Goal: Navigation & Orientation: Find specific page/section

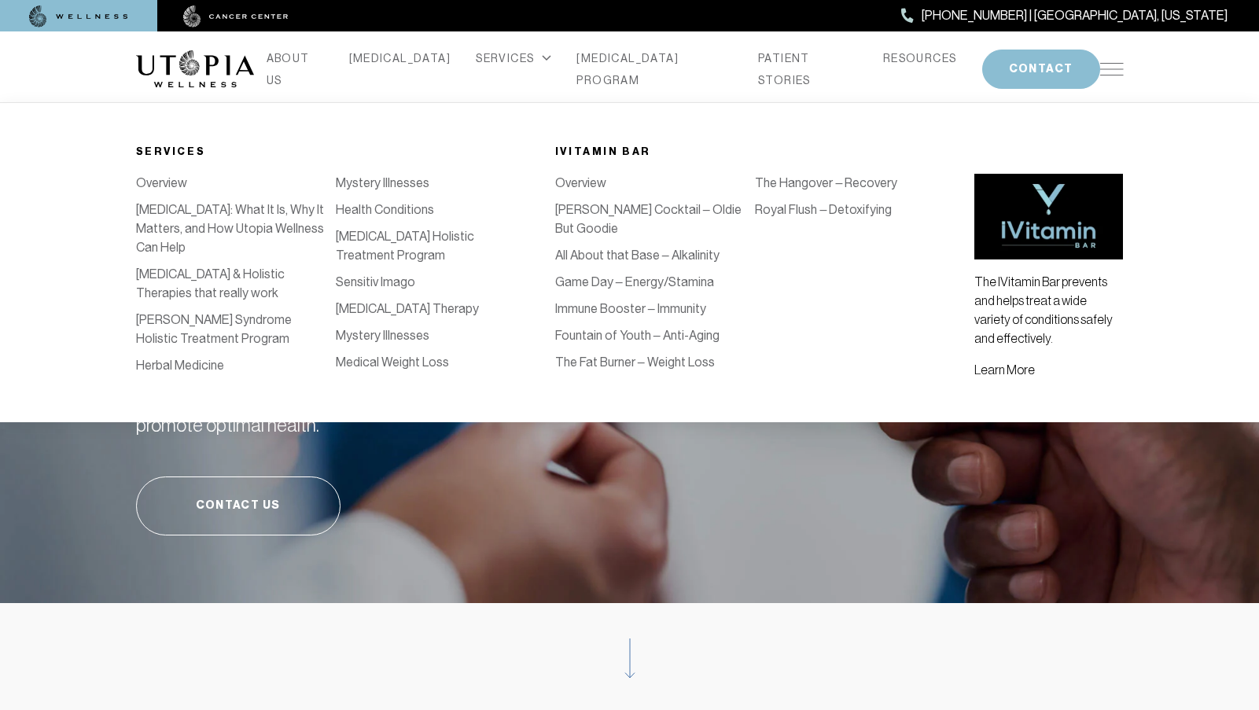
click at [635, 274] on link "Game Day – Energy/Stamina" at bounding box center [634, 281] width 159 height 15
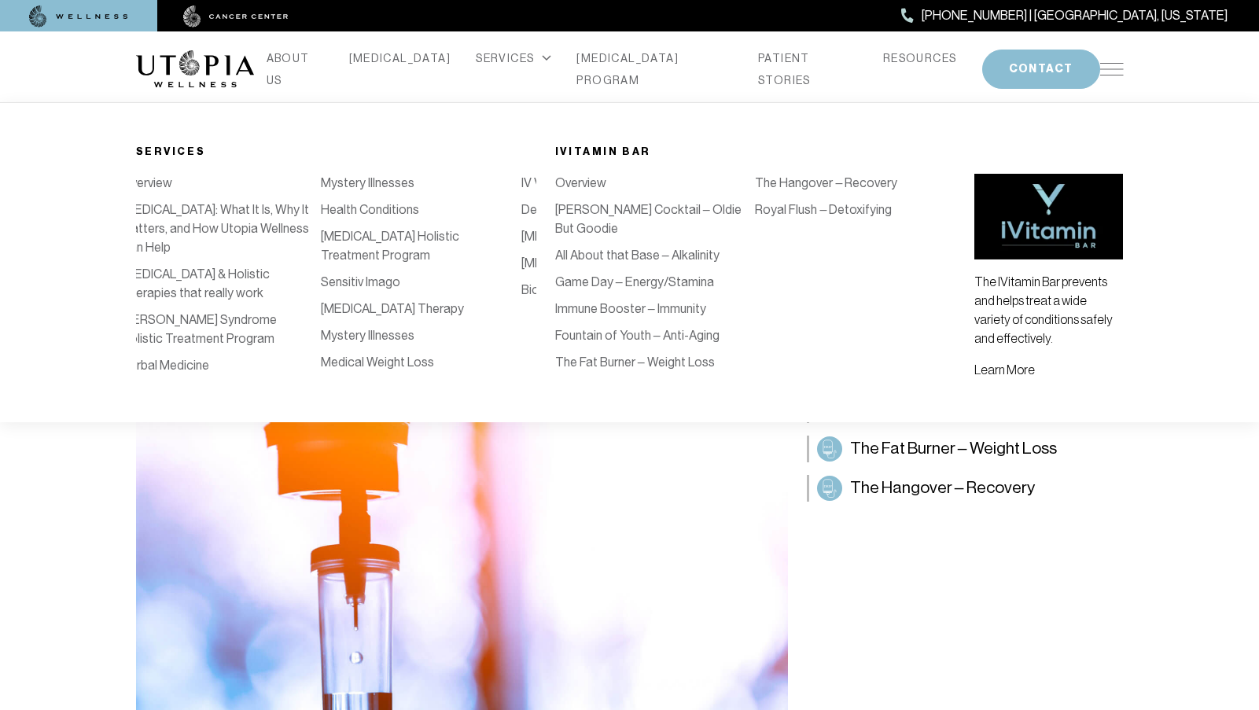
scroll to position [0, 13]
click at [212, 358] on link "Herbal Medicine" at bounding box center [167, 365] width 88 height 15
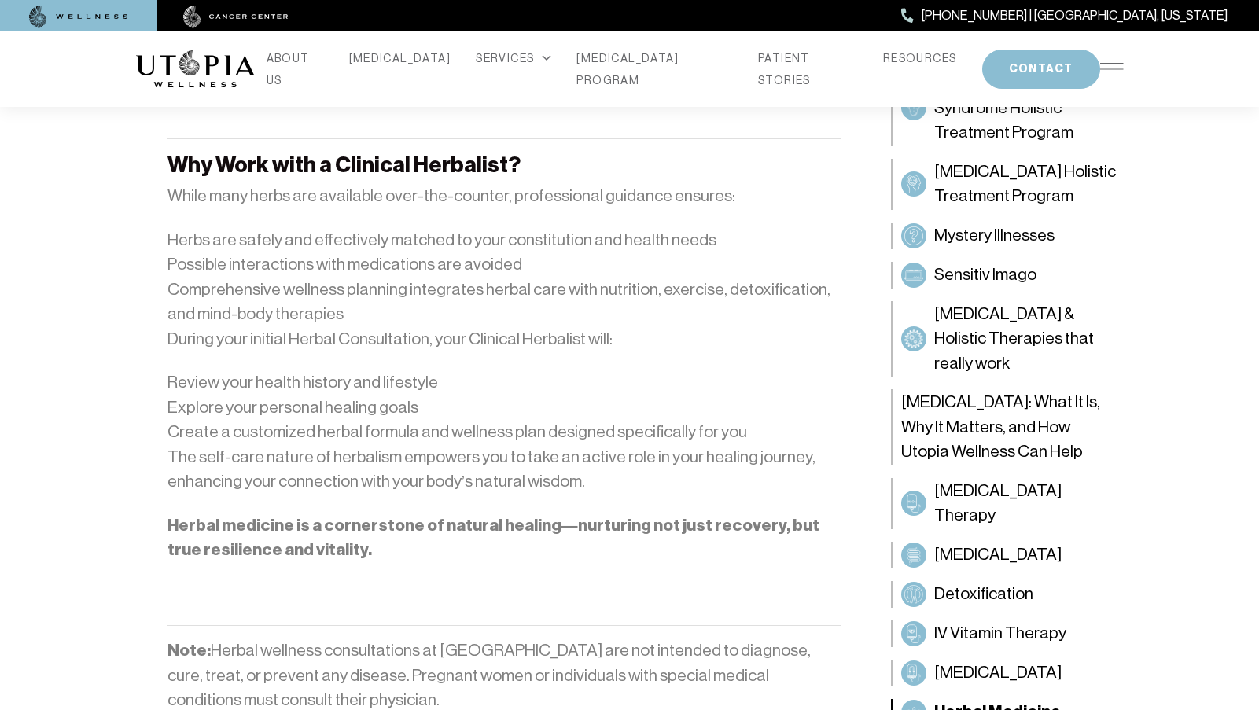
scroll to position [2044, 0]
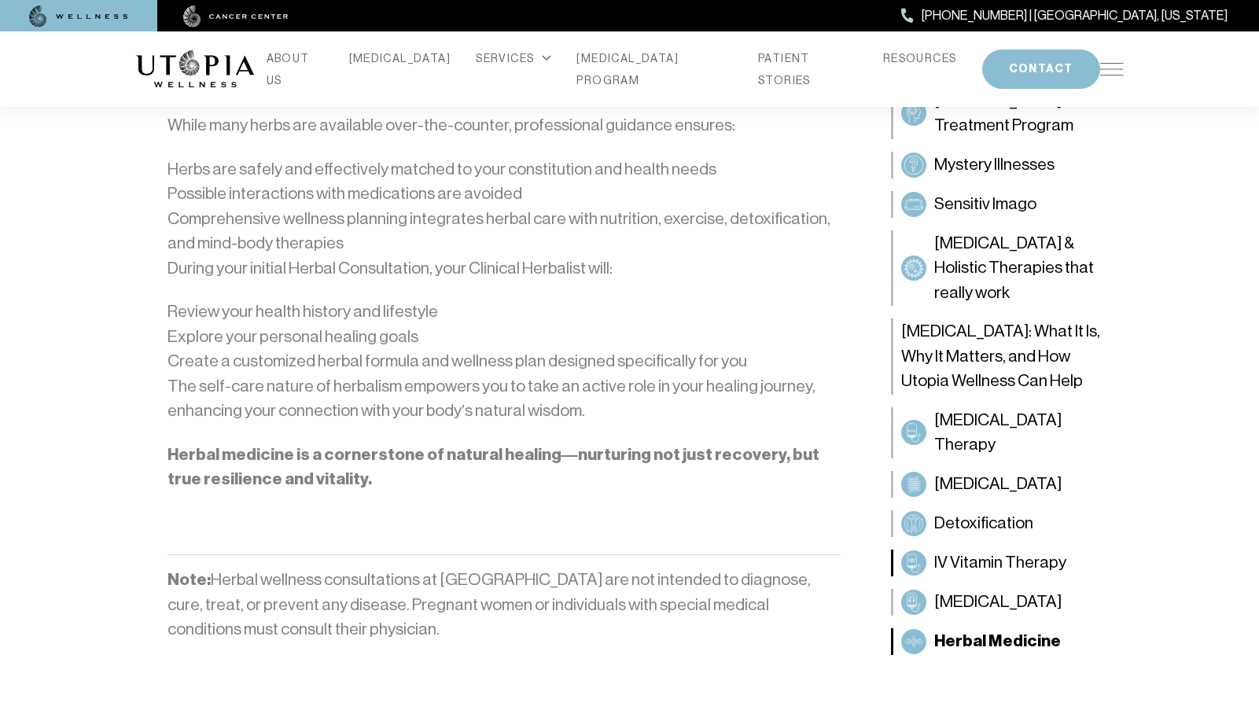
click at [1006, 550] on link "IV Vitamin Therapy" at bounding box center [1007, 563] width 233 height 27
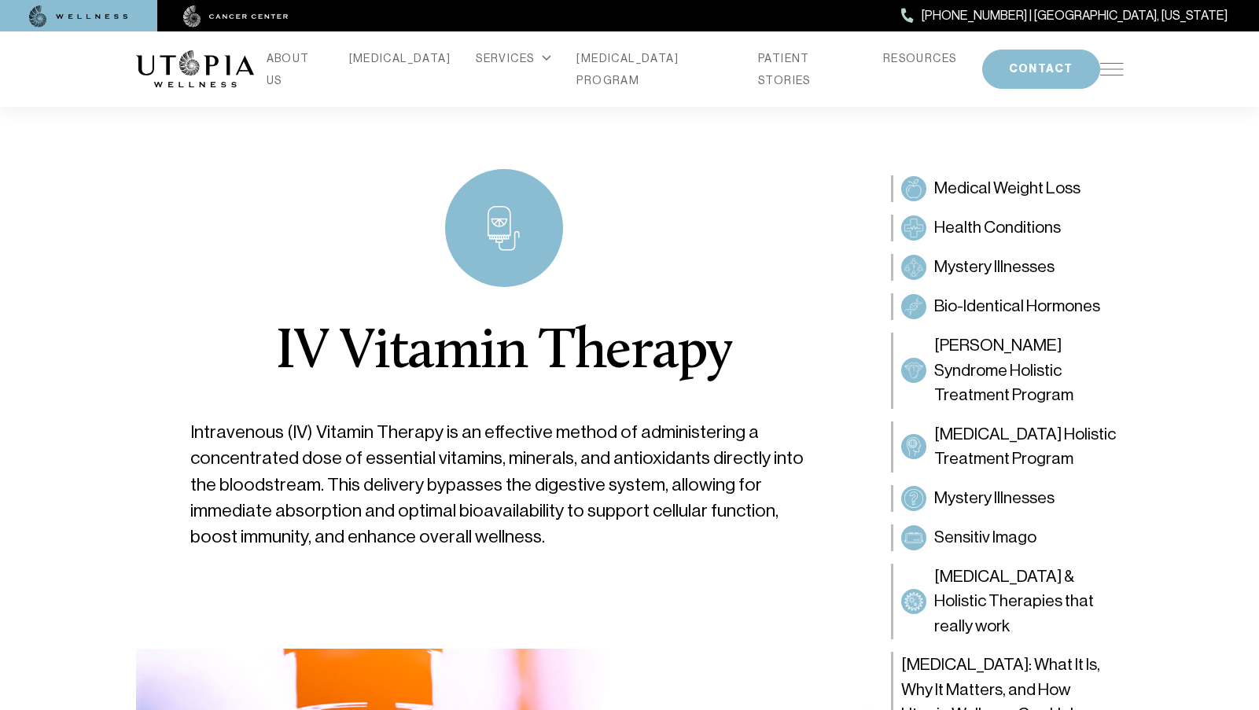
click at [1117, 63] on img at bounding box center [1112, 69] width 24 height 13
